Goal: Task Accomplishment & Management: Use online tool/utility

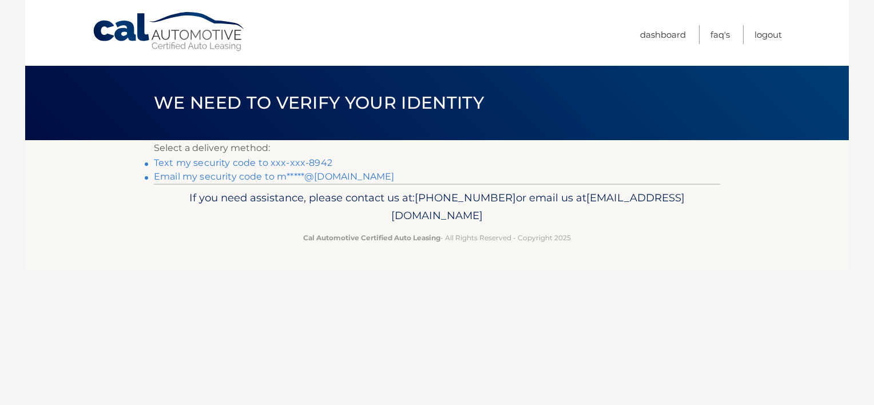
click at [227, 164] on link "Text my security code to xxx-xxx-8942" at bounding box center [243, 162] width 179 height 11
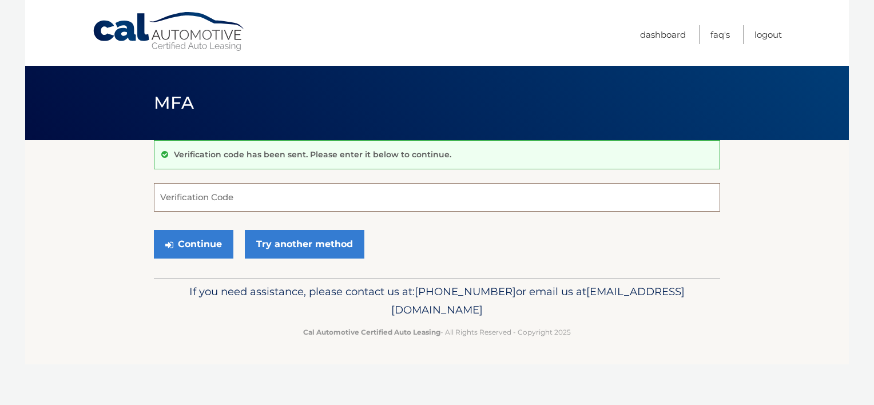
click at [236, 207] on input "Verification Code" at bounding box center [437, 197] width 567 height 29
type input "142791"
click at [154, 230] on button "Continue" at bounding box center [194, 244] width 80 height 29
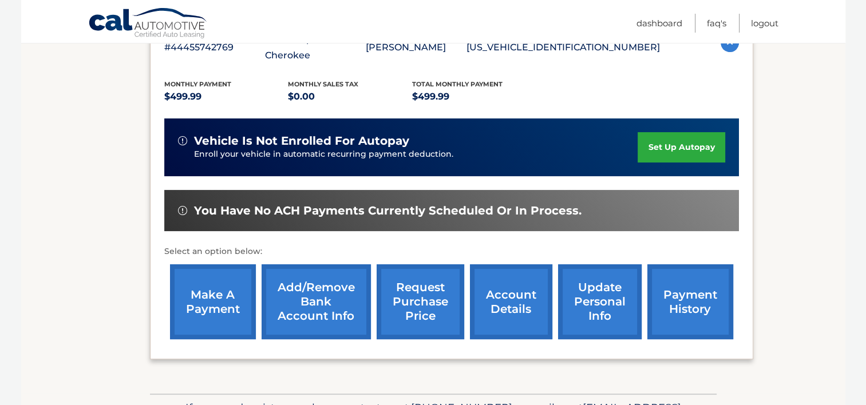
scroll to position [231, 0]
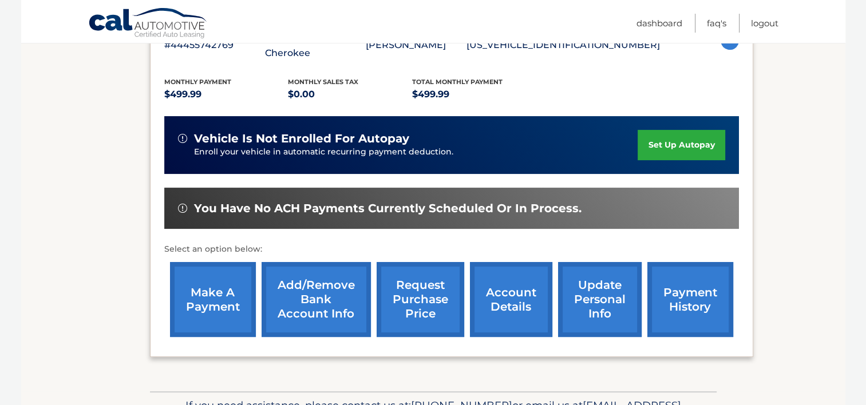
click at [207, 329] on link "make a payment" at bounding box center [213, 299] width 86 height 75
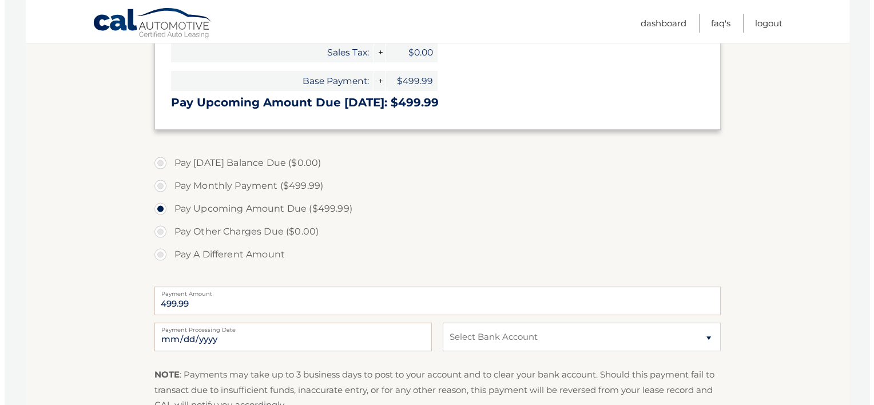
scroll to position [412, 0]
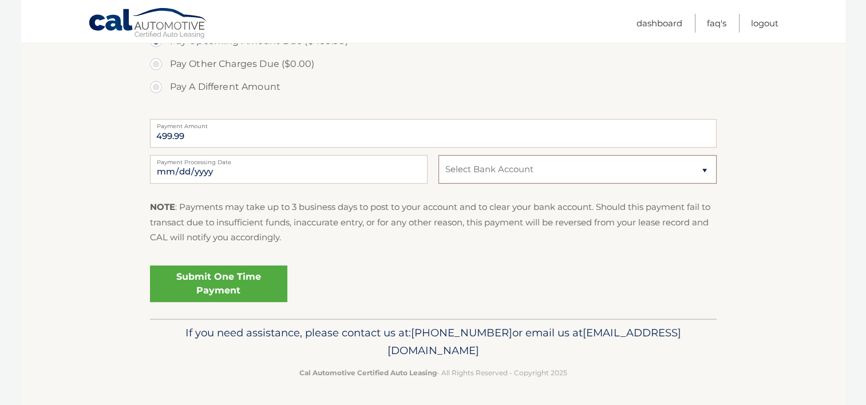
click at [493, 161] on select "Select Bank Account Checking BANK OF AMERICA N.A. *****2060 Checking BANK OF AM…" at bounding box center [577, 169] width 278 height 29
select select "OGNkNDQwNDAtZWRhOS00OTdkLTk2YTQtN2Q4OWE2YzMyNWIx"
click at [438, 155] on select "Select Bank Account Checking BANK OF AMERICA N.A. *****2060 Checking BANK OF AM…" at bounding box center [577, 169] width 278 height 29
click at [191, 275] on link "Submit One Time Payment" at bounding box center [218, 284] width 137 height 37
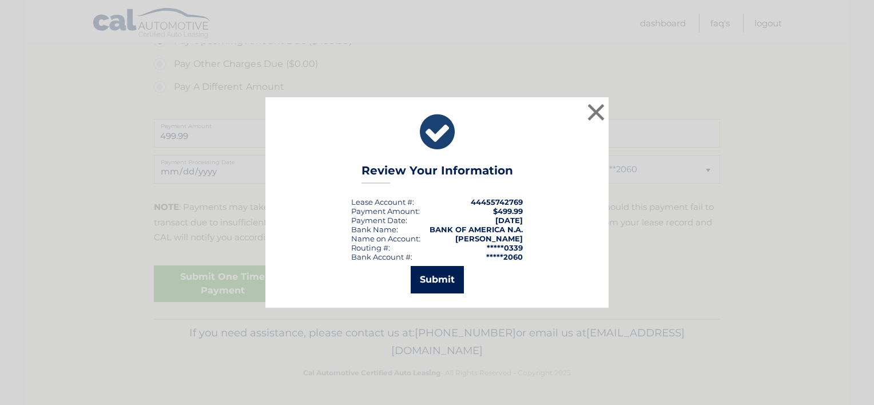
click at [443, 275] on button "Submit" at bounding box center [437, 279] width 53 height 27
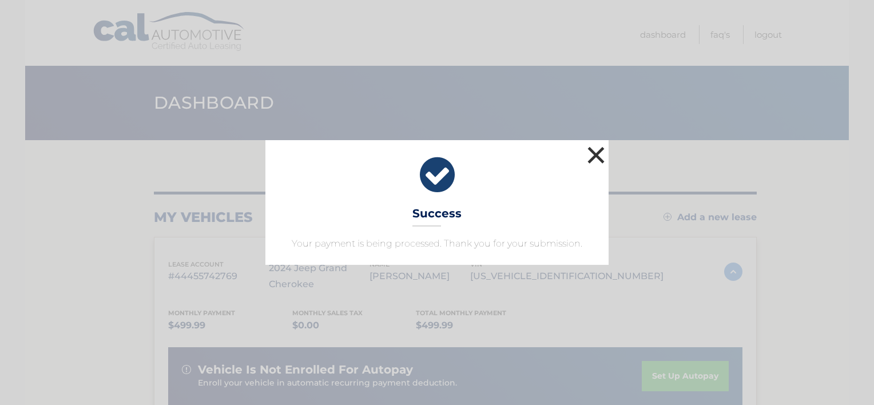
click at [607, 152] on button "×" at bounding box center [596, 155] width 23 height 23
